Goal: Check status: Check status

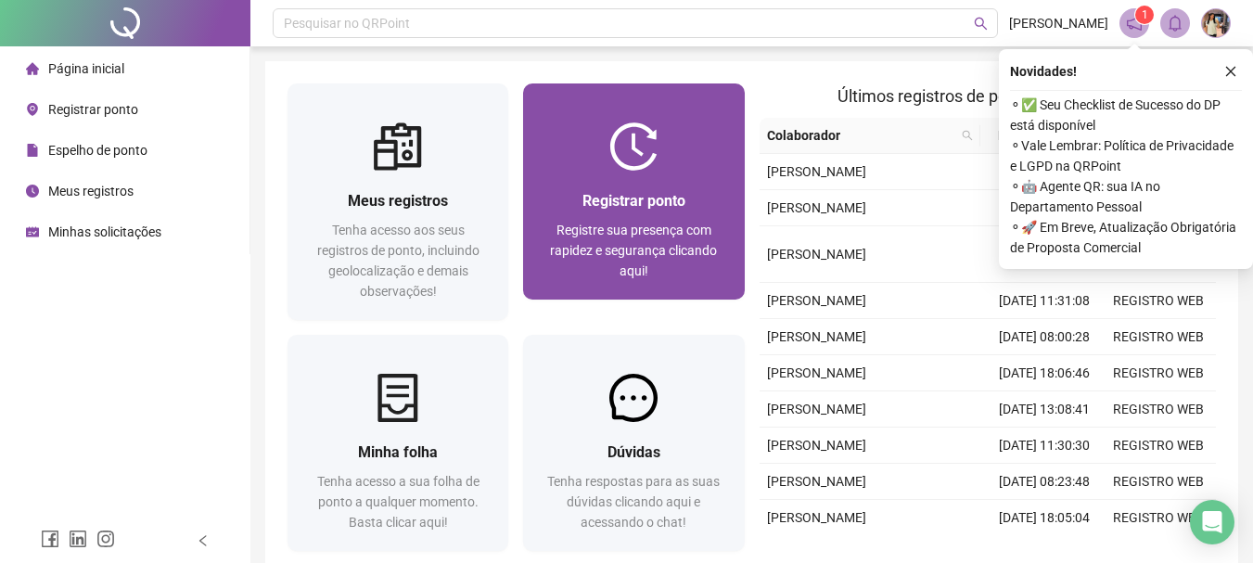
click at [653, 240] on div "Registre sua presença com rapidez e segurança clicando aqui!" at bounding box center [633, 250] width 176 height 61
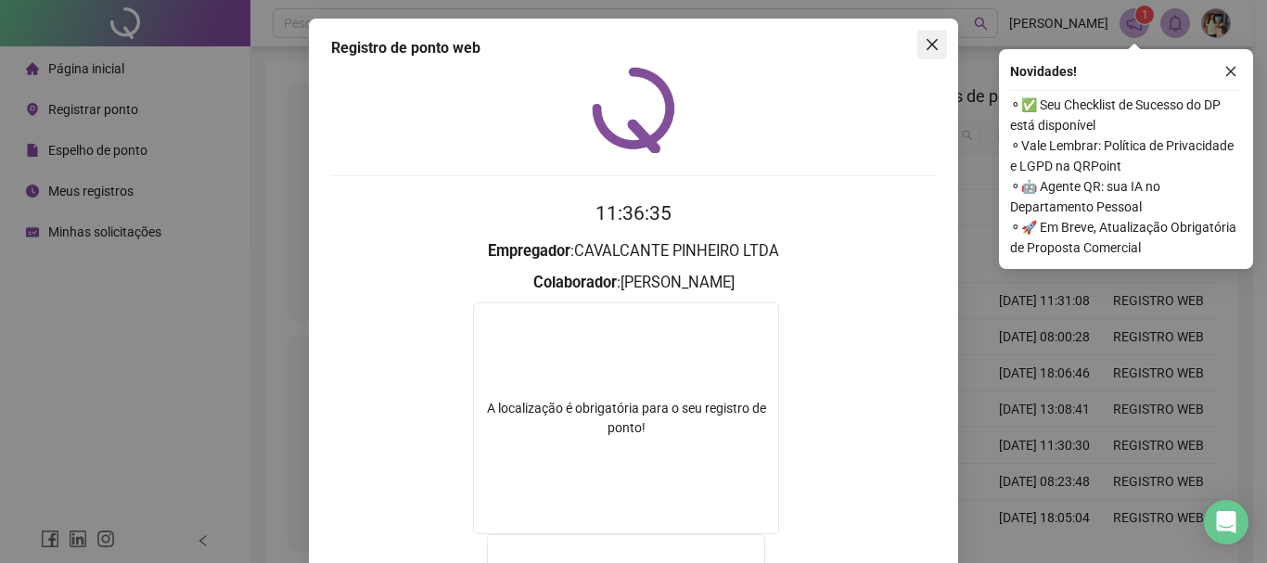
click at [925, 45] on icon "close" at bounding box center [932, 44] width 15 height 15
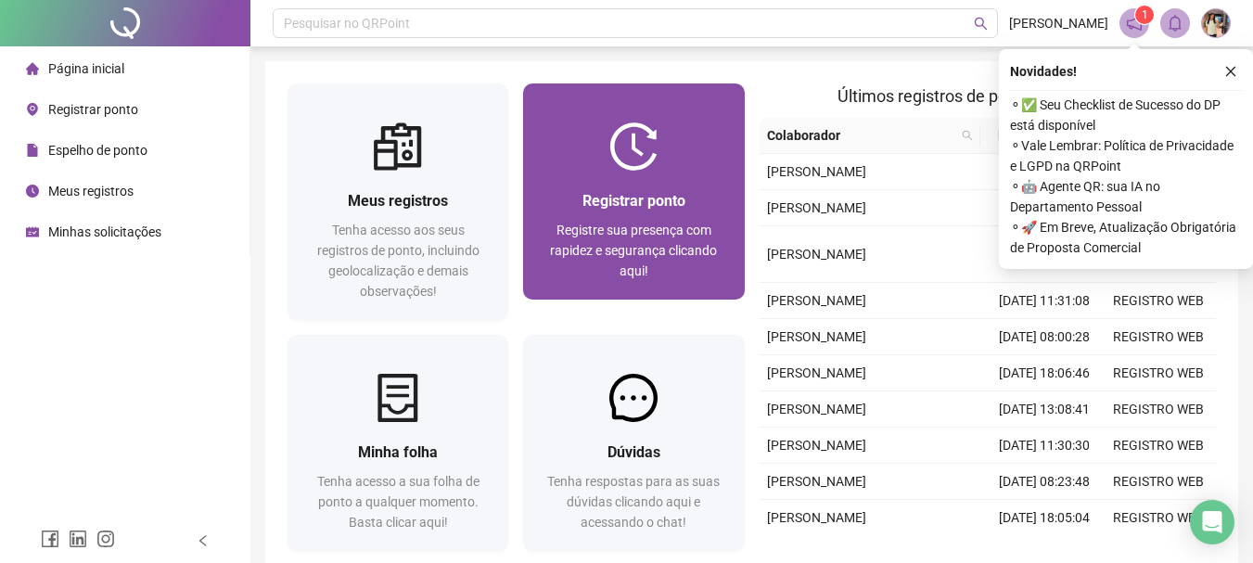
click at [660, 146] on div at bounding box center [633, 146] width 221 height 48
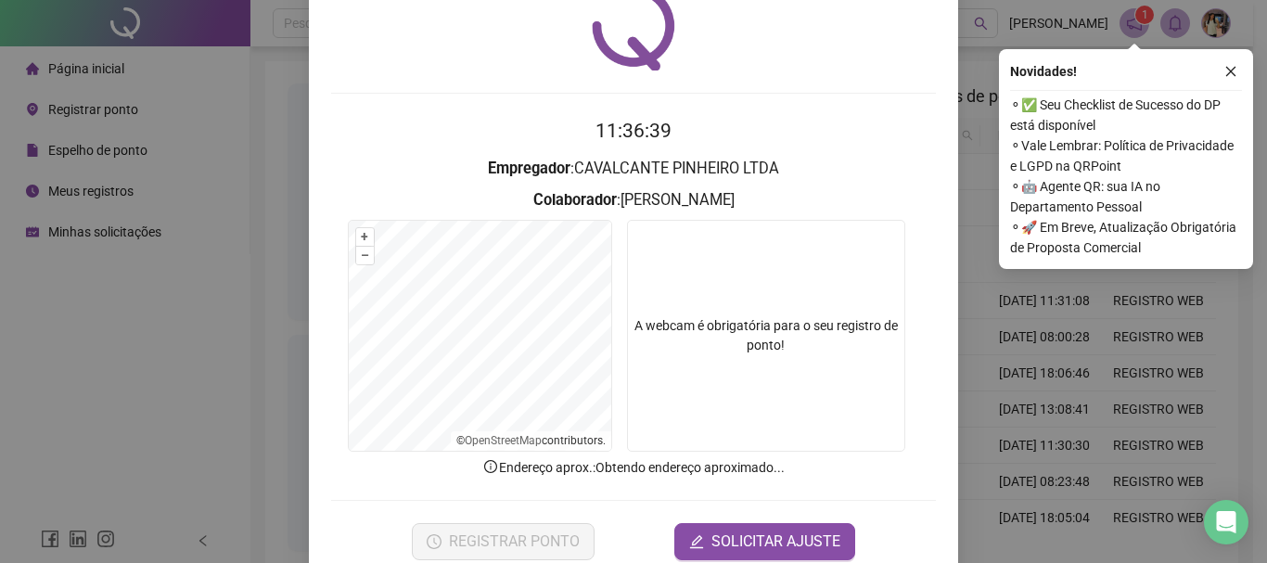
scroll to position [121, 0]
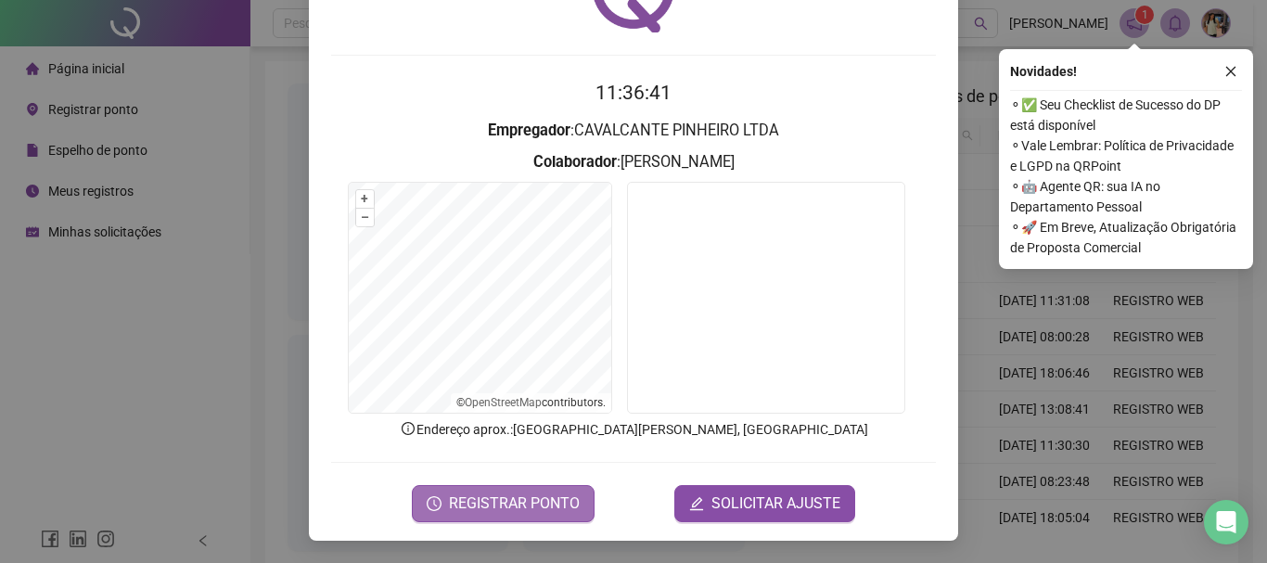
click at [534, 488] on button "REGISTRAR PONTO" at bounding box center [503, 503] width 183 height 37
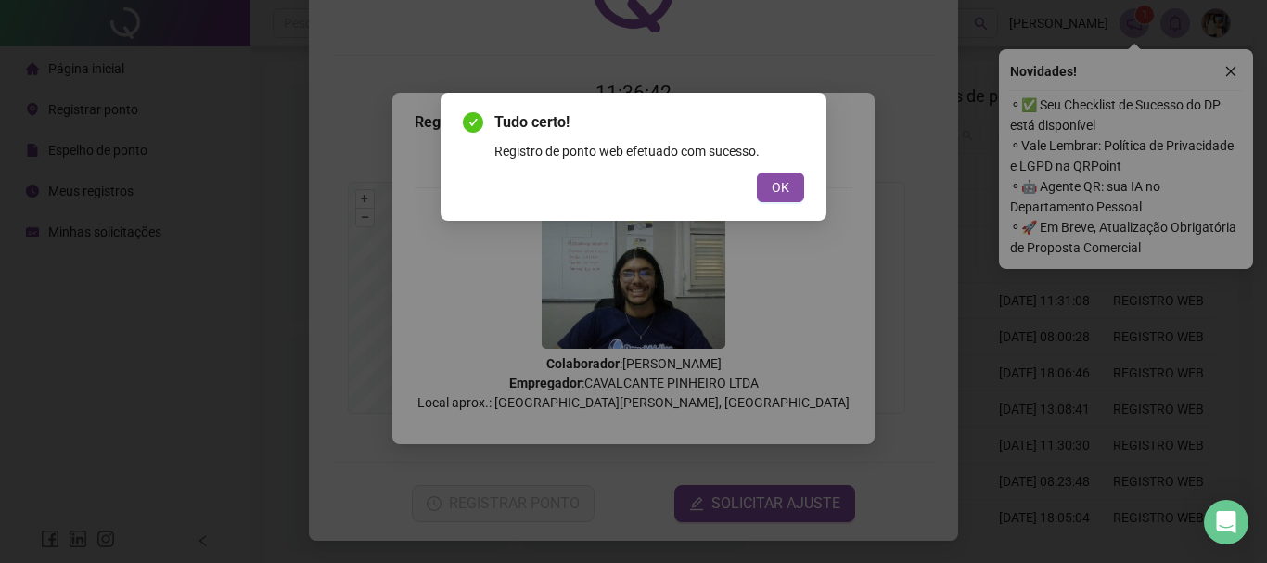
click at [773, 188] on span "OK" at bounding box center [781, 187] width 18 height 20
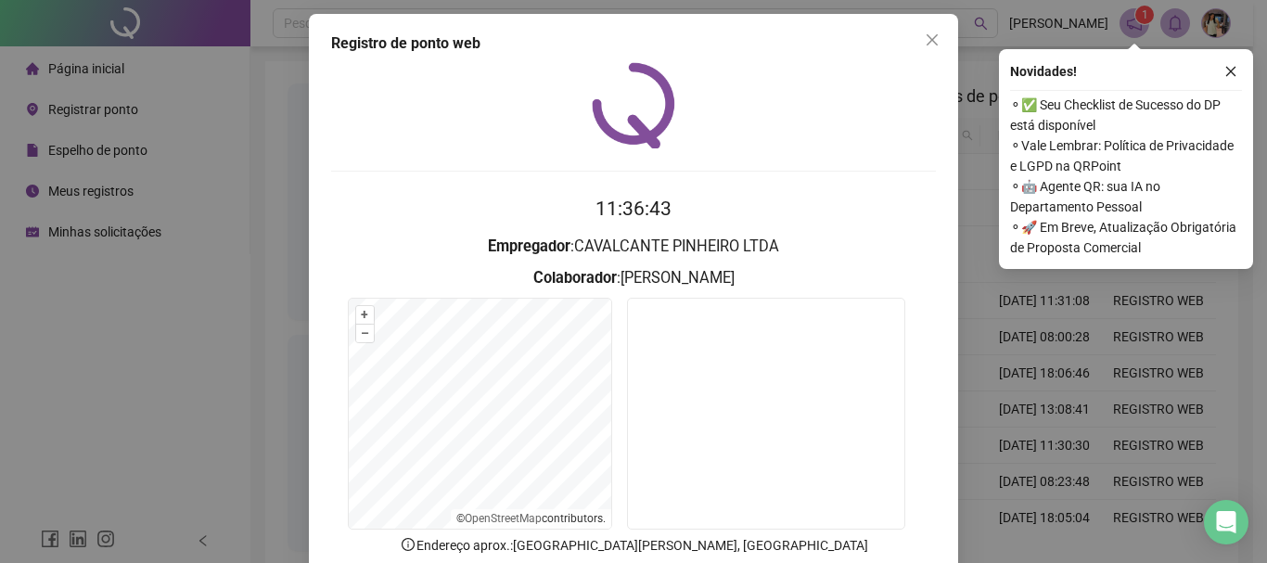
scroll to position [0, 0]
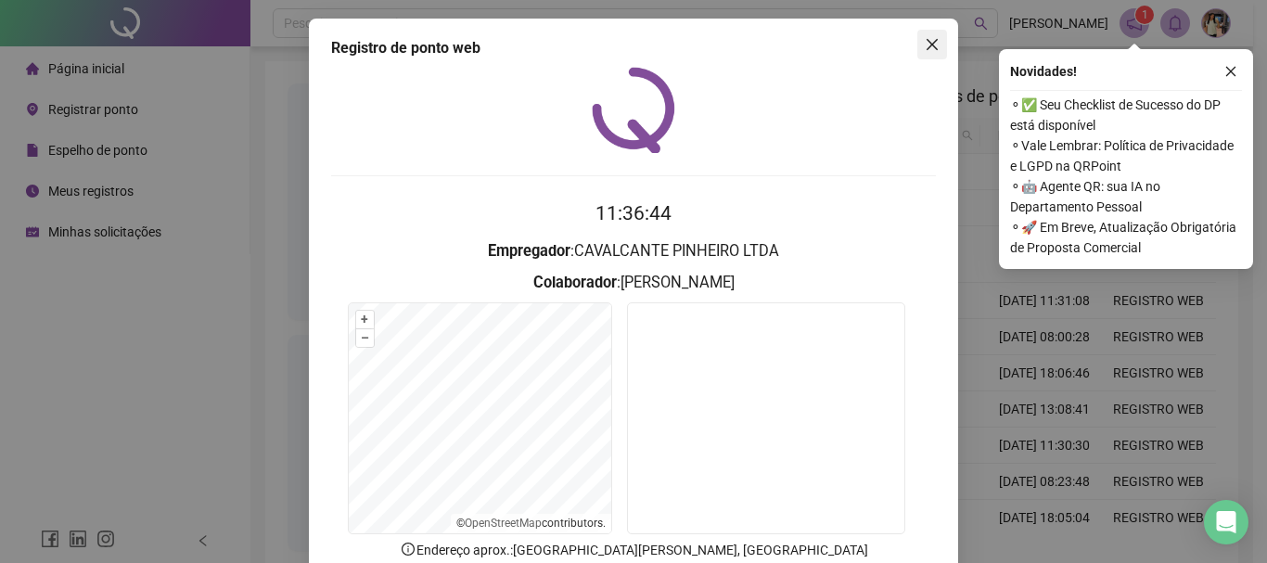
click at [929, 43] on icon "close" at bounding box center [932, 44] width 15 height 15
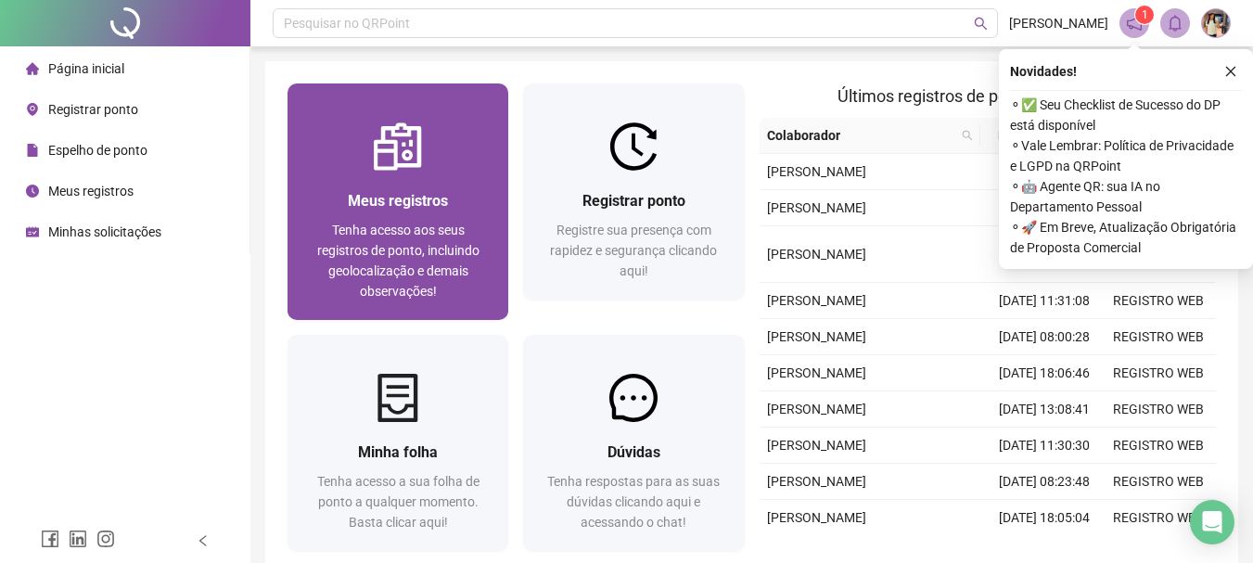
click at [356, 156] on div at bounding box center [397, 146] width 221 height 48
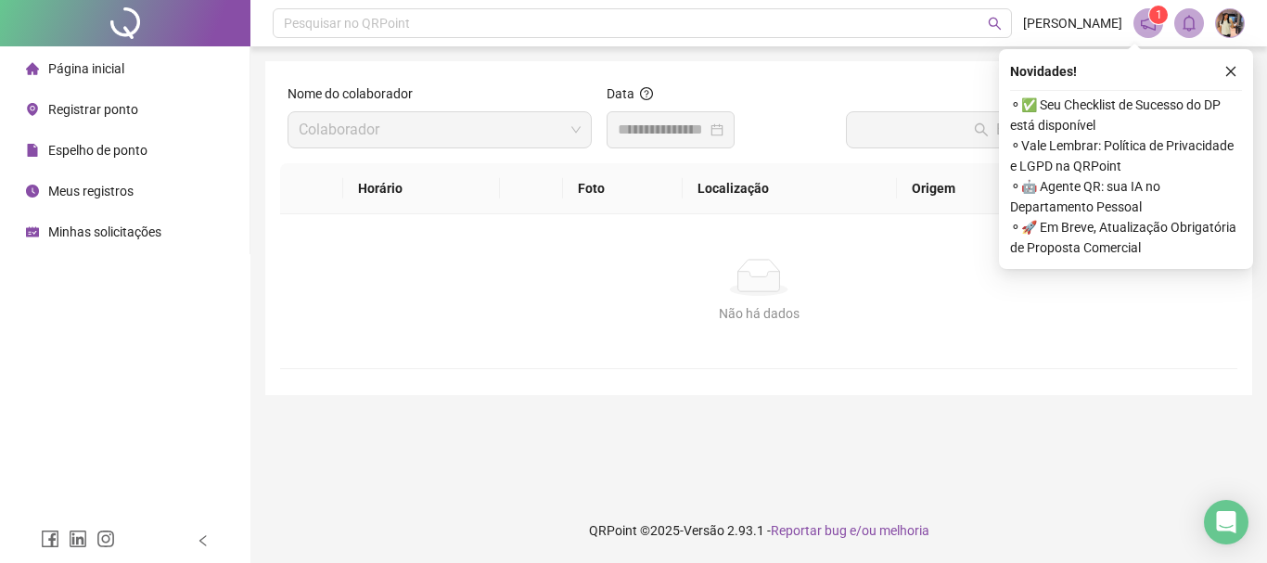
click at [723, 125] on div at bounding box center [671, 130] width 106 height 22
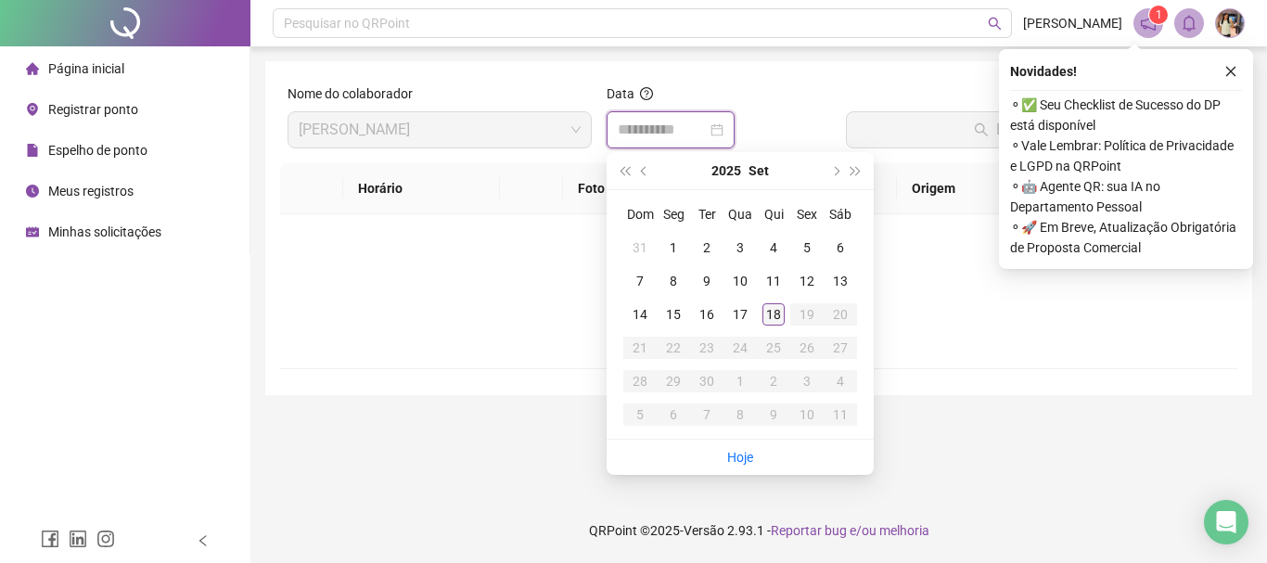
type input "**********"
click at [778, 311] on div "18" at bounding box center [773, 314] width 22 height 22
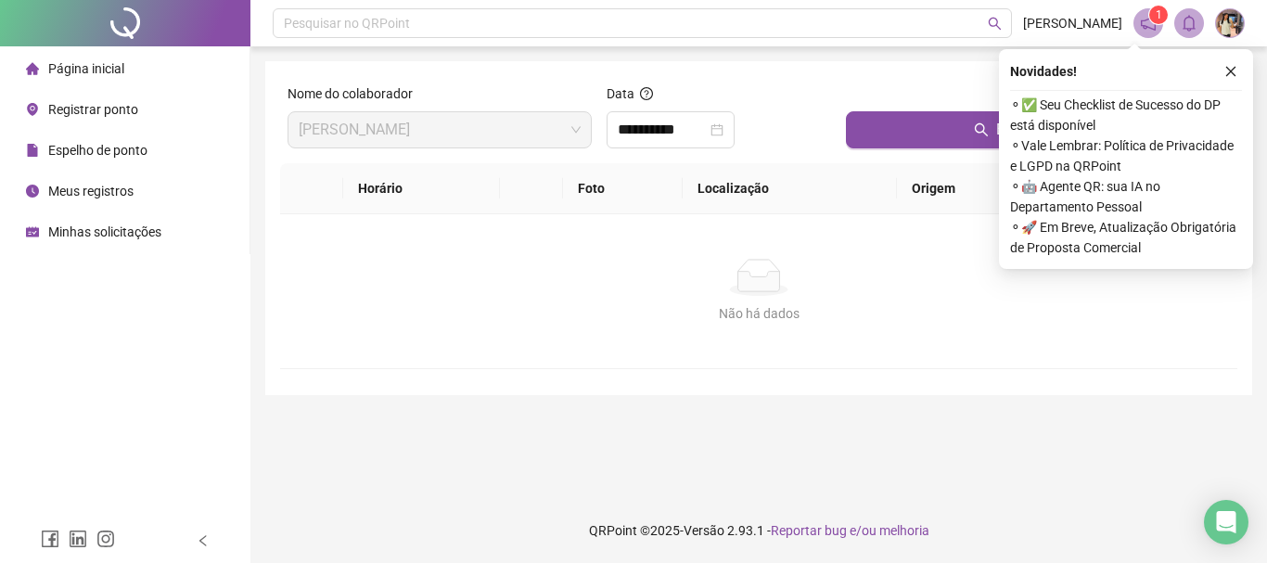
click at [898, 154] on div "Buscar registros" at bounding box center [1037, 123] width 399 height 80
click at [898, 136] on button "Buscar registros" at bounding box center [1038, 129] width 384 height 37
